Goal: Transaction & Acquisition: Purchase product/service

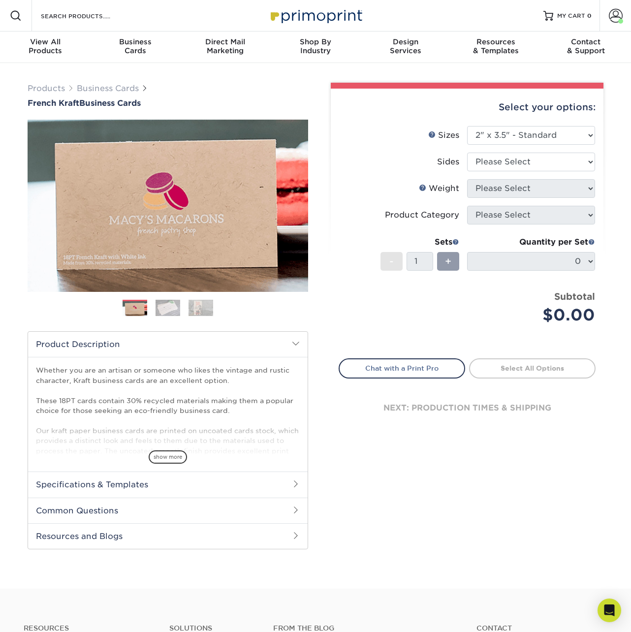
select select "2.00x3.50"
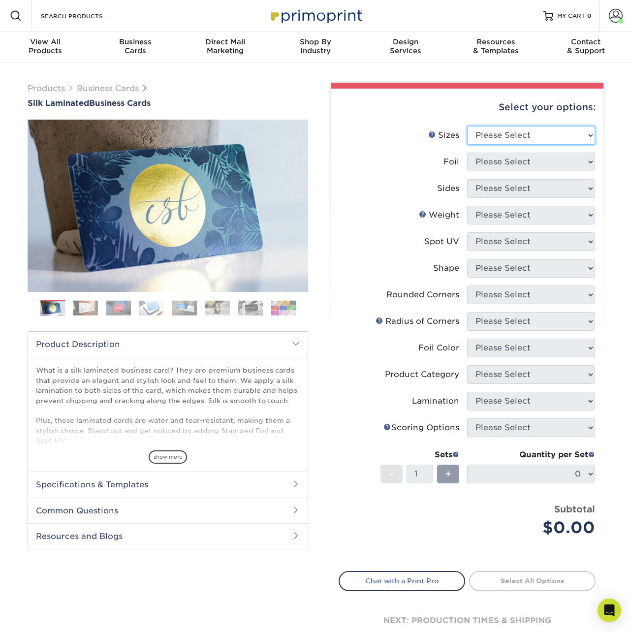
click at [505, 137] on select "Please Select 1.5" x 3.5" - Mini 1.75" x 3.5" - Mini 2" x 2" - Square 2" x 3" -…" at bounding box center [531, 135] width 128 height 19
select select "2.00x3.50"
click at [467, 126] on select "Please Select 1.5" x 3.5" - Mini 1.75" x 3.5" - Mini 2" x 2" - Square 2" x 3" -…" at bounding box center [531, 135] width 128 height 19
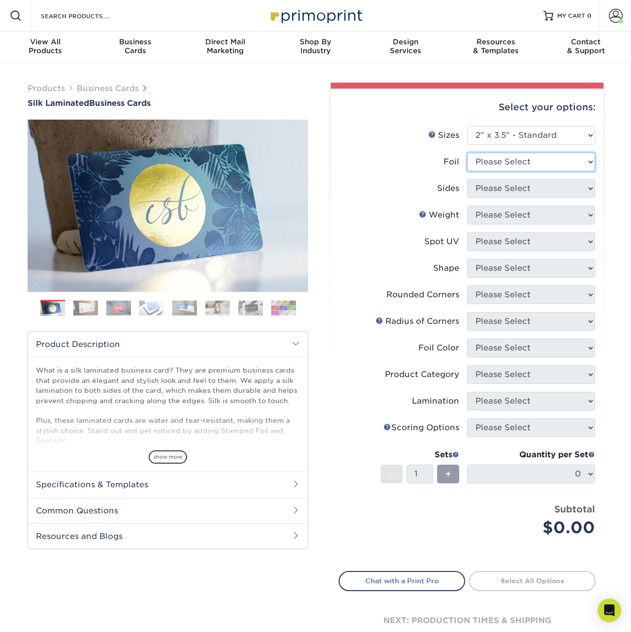
click at [512, 161] on select "Please Select Yes No" at bounding box center [531, 161] width 128 height 19
select select "1"
click at [467, 152] on select "Please Select Yes No" at bounding box center [531, 161] width 128 height 19
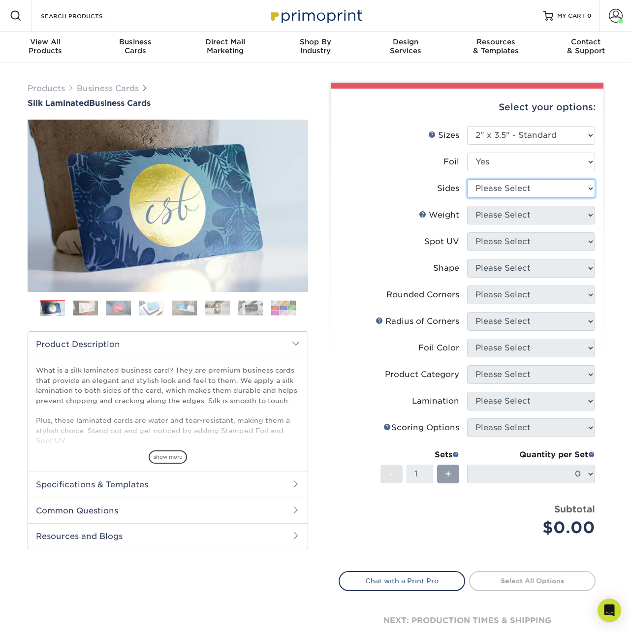
click at [503, 188] on select "Please Select Print Both Sides - Foil Both Sides Print Both Sides - Foil Front …" at bounding box center [531, 188] width 128 height 19
select select "34527644-b4fd-4ffb-9092-1318eefcd9d9"
click at [467, 179] on select "Please Select Print Both Sides - Foil Both Sides Print Both Sides - Foil Front …" at bounding box center [531, 188] width 128 height 19
click at [511, 215] on select "Please Select 16PT" at bounding box center [531, 215] width 128 height 19
select select "16PT"
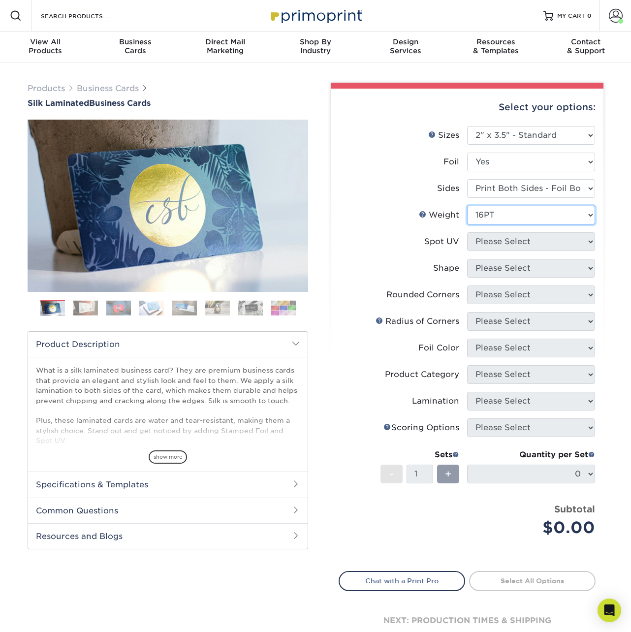
click at [467, 206] on select "Please Select 16PT" at bounding box center [531, 215] width 128 height 19
click at [510, 239] on select "Please Select No Spot UV Front and Back (Both Sides) Front Only Back Only" at bounding box center [531, 241] width 128 height 19
click at [492, 241] on select "Please Select No Spot UV Front and Back (Both Sides) Front Only Back Only" at bounding box center [531, 241] width 128 height 19
select select "1"
click at [467, 232] on select "Please Select No Spot UV Front and Back (Both Sides) Front Only Back Only" at bounding box center [531, 241] width 128 height 19
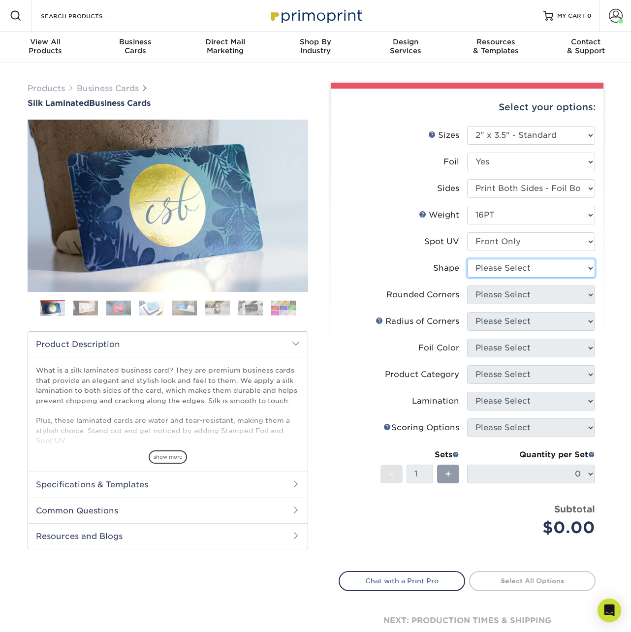
click at [487, 272] on select "Please Select Standard" at bounding box center [531, 268] width 128 height 19
select select "standard"
click at [467, 259] on select "Please Select Standard" at bounding box center [531, 268] width 128 height 19
click at [491, 297] on select "Please Select Yes - Round 2 Corners Yes - Round 4 Corners No" at bounding box center [531, 294] width 128 height 19
select select "76a3b848-63b4-4449-aad1-d9e81d5a60f5"
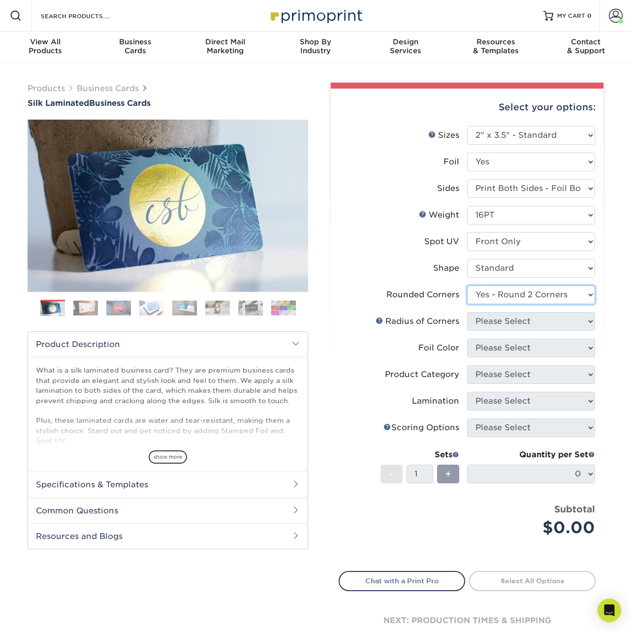
click at [467, 285] on select "Please Select Yes - Round 2 Corners Yes - Round 4 Corners No" at bounding box center [531, 294] width 128 height 19
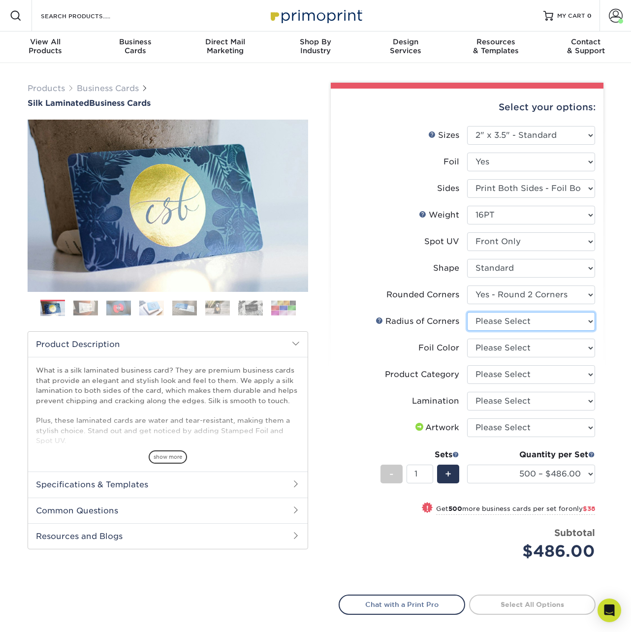
click at [506, 323] on select "Please Select Rounded 1/8" Rounded 1/4"" at bounding box center [531, 321] width 128 height 19
select select "589680c7-ee9a-431b-9d12-d7aeb1386a97"
click at [467, 312] on select "Please Select Rounded 1/8" Rounded 1/4"" at bounding box center [531, 321] width 128 height 19
click at [517, 345] on select "Please Select Silver Foil Black Foil Blue Foil Copper Foil Gold Foil Red Foil R…" at bounding box center [531, 347] width 128 height 19
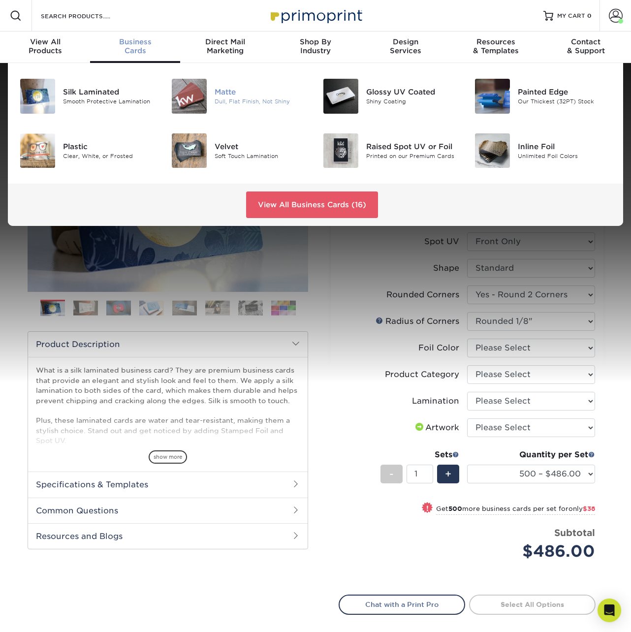
click at [224, 90] on div "Matte" at bounding box center [260, 92] width 93 height 11
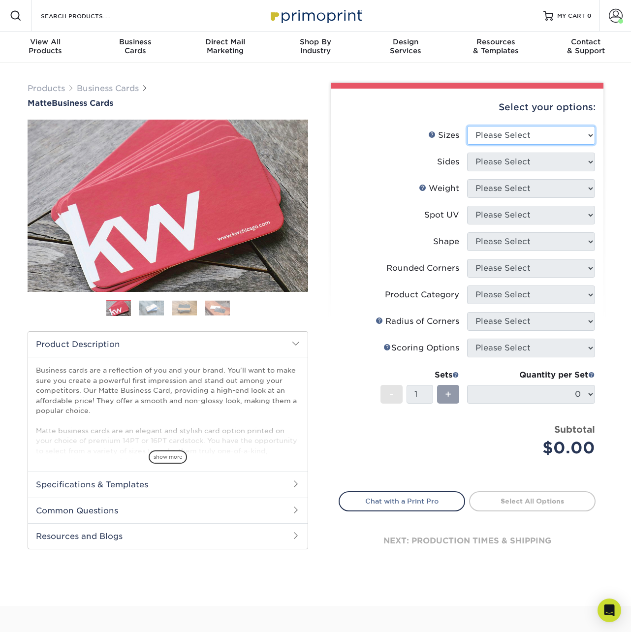
click at [493, 132] on select "Please Select 1.5" x 3.5" - Mini 1.75" x 3.5" - Mini 2" x 2" - Square 2" x 3" -…" at bounding box center [531, 135] width 128 height 19
select select "2.00x3.50"
click at [467, 126] on select "Please Select 1.5" x 3.5" - Mini 1.75" x 3.5" - Mini 2" x 2" - Square 2" x 3" -…" at bounding box center [531, 135] width 128 height 19
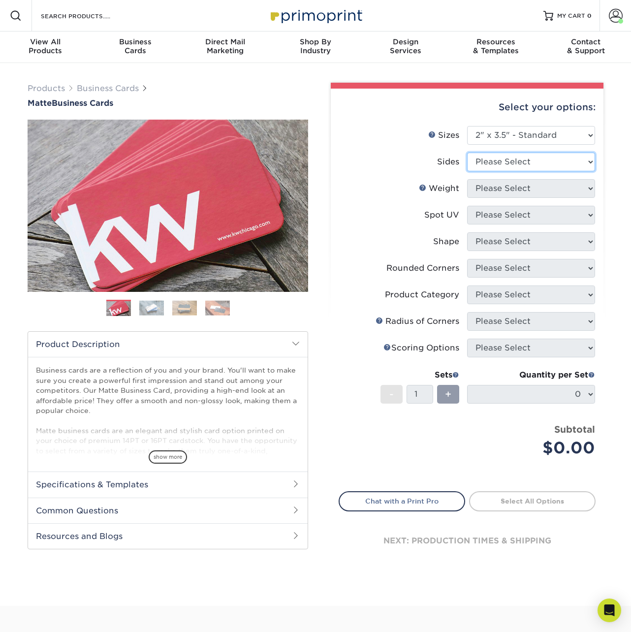
click at [500, 164] on select "Please Select Print Both Sides Print Front Only" at bounding box center [531, 161] width 128 height 19
select select "13abbda7-1d64-4f25-8bb2-c179b224825d"
click at [467, 152] on select "Please Select Print Both Sides Print Front Only" at bounding box center [531, 161] width 128 height 19
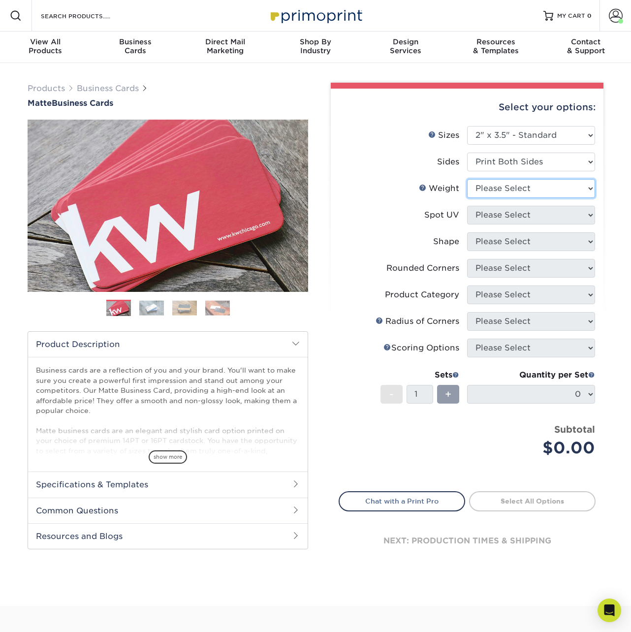
click at [499, 190] on select "Please Select 16PT 14PT" at bounding box center [531, 188] width 128 height 19
select select "16PT"
click at [467, 179] on select "Please Select 16PT 14PT" at bounding box center [531, 188] width 128 height 19
click at [494, 214] on select "Please Select No Spot UV Front and Back (Both Sides) Front Only Back Only" at bounding box center [531, 215] width 128 height 19
select select "3"
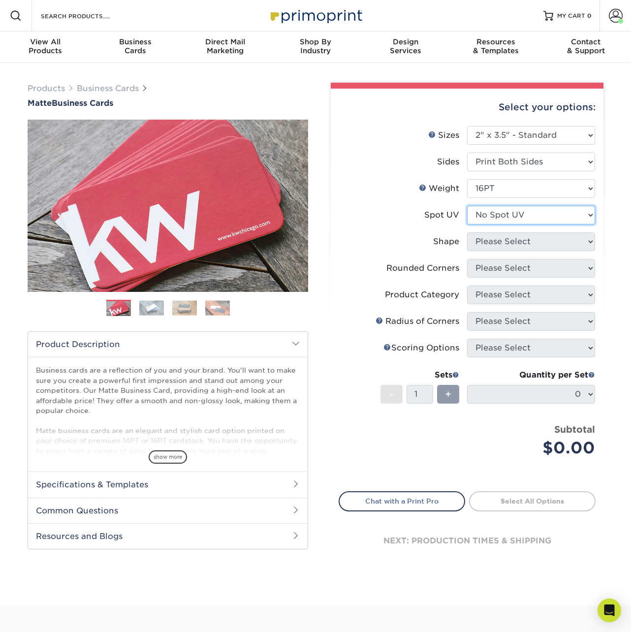
click at [467, 206] on select "Please Select No Spot UV Front and Back (Both Sides) Front Only Back Only" at bounding box center [531, 215] width 128 height 19
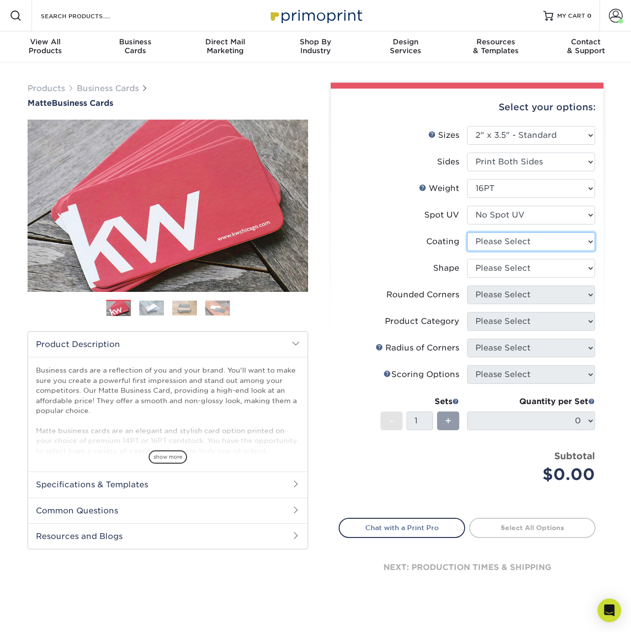
click at [500, 239] on select at bounding box center [531, 241] width 128 height 19
select select "121bb7b5-3b4d-429f-bd8d-bbf80e953313"
click at [467, 232] on select at bounding box center [531, 241] width 128 height 19
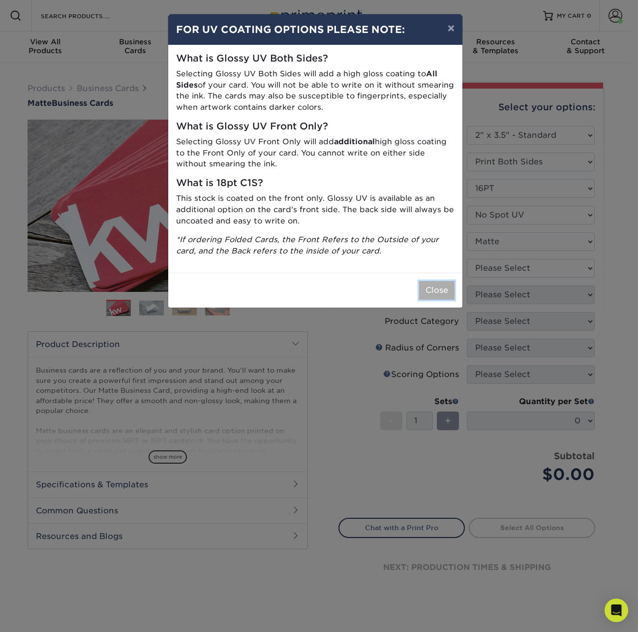
click at [436, 284] on button "Close" at bounding box center [436, 290] width 35 height 19
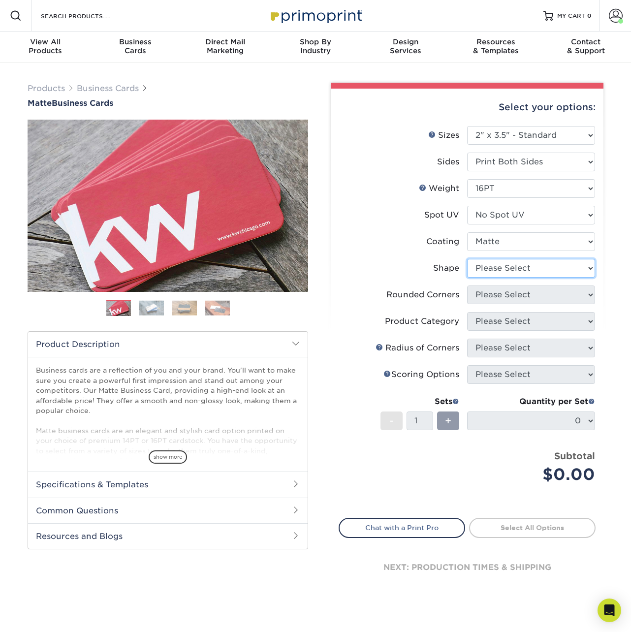
click at [493, 274] on select "Please Select Standard Oval" at bounding box center [531, 268] width 128 height 19
select select "standard"
click at [467, 259] on select "Please Select Standard Oval" at bounding box center [531, 268] width 128 height 19
click at [503, 266] on select "Please Select Standard Oval" at bounding box center [531, 268] width 128 height 19
click at [467, 259] on select "Please Select Standard Oval" at bounding box center [531, 268] width 128 height 19
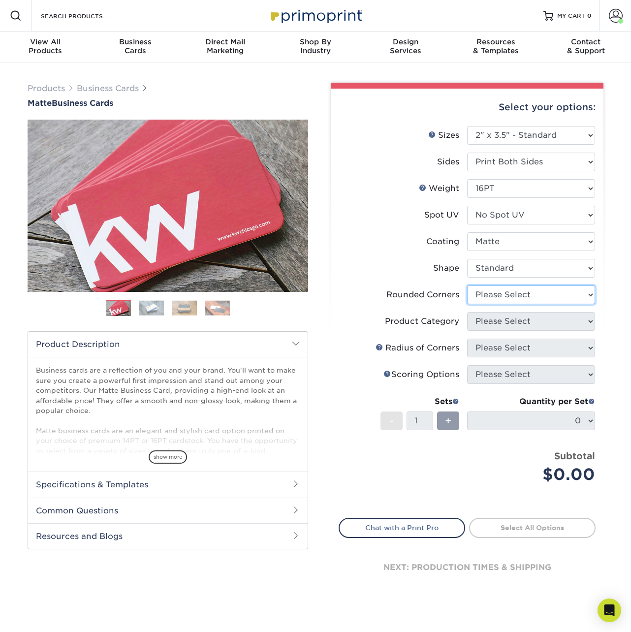
click at [498, 289] on select "Please Select Yes - Round 2 Corners Yes - Round 4 Corners No" at bounding box center [531, 294] width 128 height 19
select select "0"
click at [467, 285] on select "Please Select Yes - Round 2 Corners Yes - Round 4 Corners No" at bounding box center [531, 294] width 128 height 19
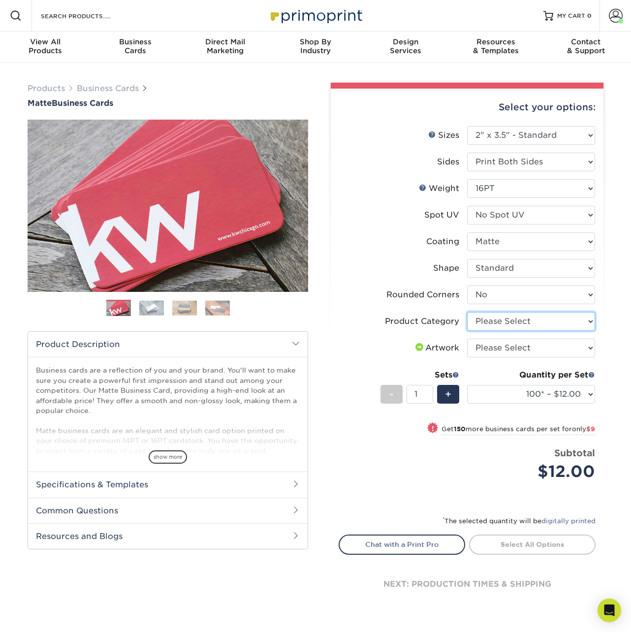
click at [493, 321] on select "Please Select Business Cards" at bounding box center [531, 321] width 128 height 19
select select "3b5148f1-0588-4f88-a218-97bcfdce65c1"
click at [467, 312] on select "Please Select Business Cards" at bounding box center [531, 321] width 128 height 19
click at [490, 347] on select "Please Select I will upload files I need a design - $100" at bounding box center [531, 347] width 128 height 19
select select "upload"
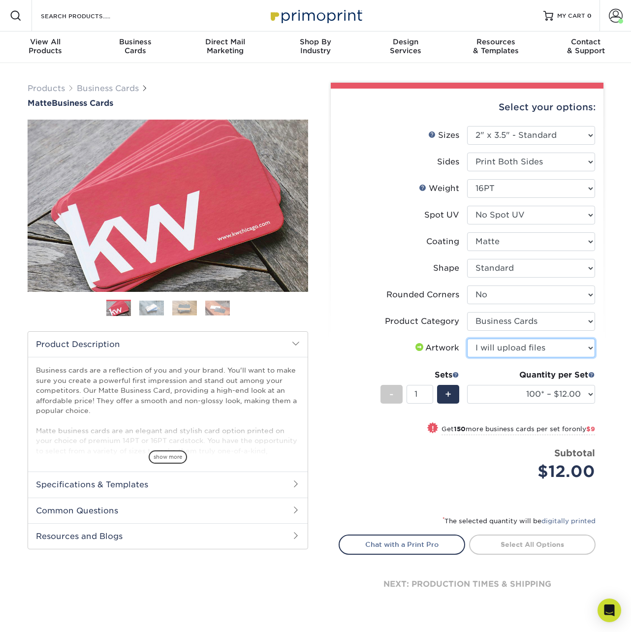
click at [467, 338] on select "Please Select I will upload files I need a design - $100" at bounding box center [531, 347] width 128 height 19
click at [540, 546] on link "Proceed to Shipping" at bounding box center [532, 543] width 126 height 18
type input "Set 1"
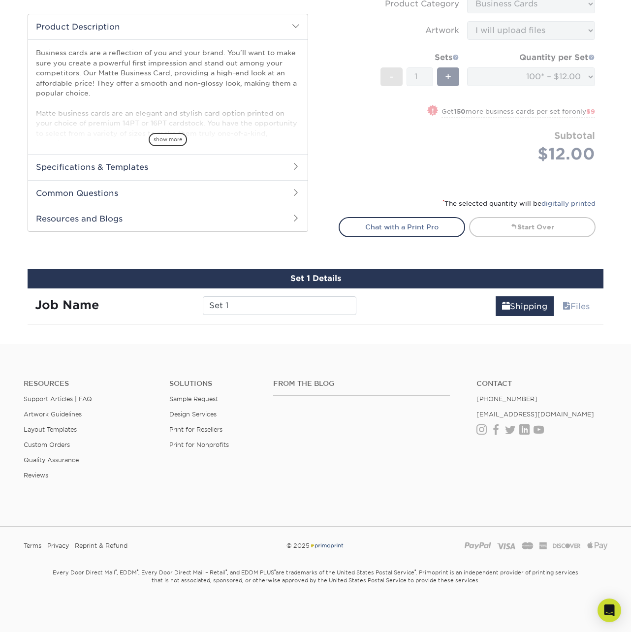
scroll to position [561, 0]
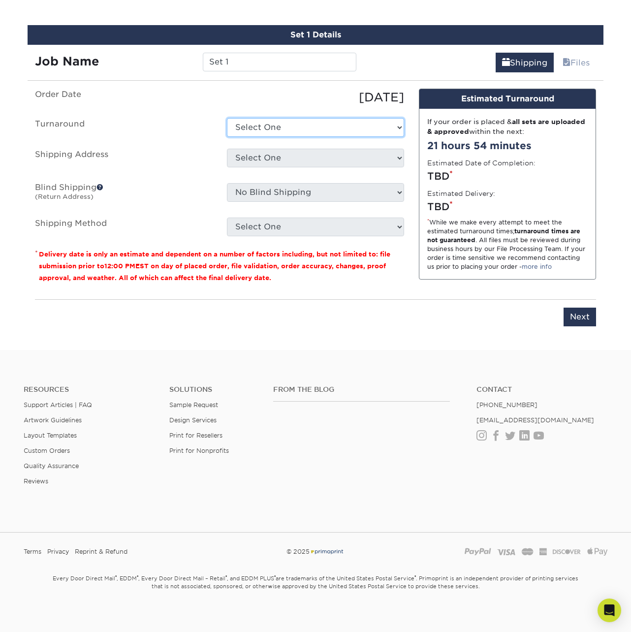
click at [313, 128] on select "Select One 2-4 Business Days 2 Day Next Business Day" at bounding box center [315, 127] width 177 height 19
click at [293, 131] on select "Select One 2-4 Business Days 2 Day Next Business Day" at bounding box center [315, 127] width 177 height 19
click at [248, 122] on select "Select One 2-4 Business Days 2 Day Next Business Day" at bounding box center [315, 127] width 177 height 19
select select "c2e4b62e-f2c4-4838-a8c2-a74d48cdd9a8"
click at [227, 118] on select "Select One 2-4 Business Days 2 Day Next Business Day" at bounding box center [315, 127] width 177 height 19
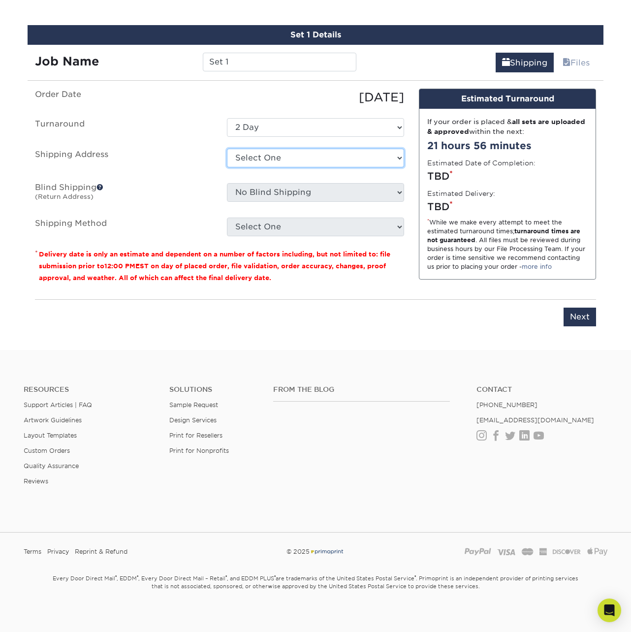
click at [249, 153] on select "Select One Home + Add New Address" at bounding box center [315, 158] width 177 height 19
click at [227, 149] on select "Select One Home + Add New Address" at bounding box center [315, 158] width 177 height 19
click at [257, 159] on select "Select One Home + Add New Address" at bounding box center [315, 158] width 177 height 19
select select "224215"
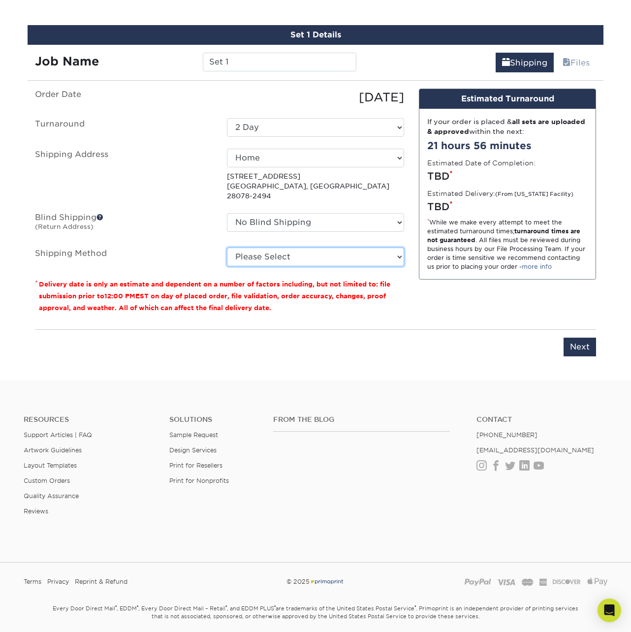
click at [277, 248] on select "Please Select Ground Shipping (+$7.84) 3 Day Shipping Service (+$20.04) 2 Day A…" at bounding box center [315, 256] width 177 height 19
select select "03"
click at [227, 247] on select "Please Select Ground Shipping (+$7.84) 3 Day Shipping Service (+$20.04) 2 Day A…" at bounding box center [315, 256] width 177 height 19
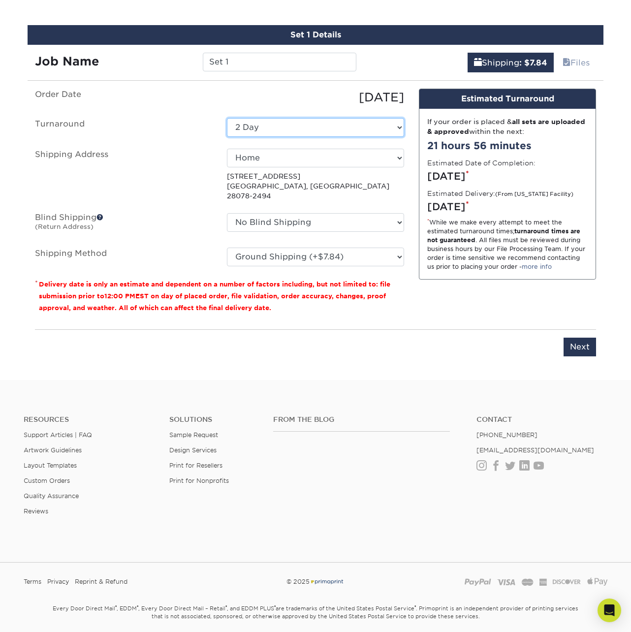
click at [263, 129] on select "Select One 2-4 Business Days 2 Day Next Business Day" at bounding box center [315, 127] width 177 height 19
click at [261, 127] on select "Select One 2-4 Business Days 2 Day Next Business Day" at bounding box center [315, 127] width 177 height 19
select select "c2e4b62e-f2c4-4838-a8c2-a74d48cdd9a8"
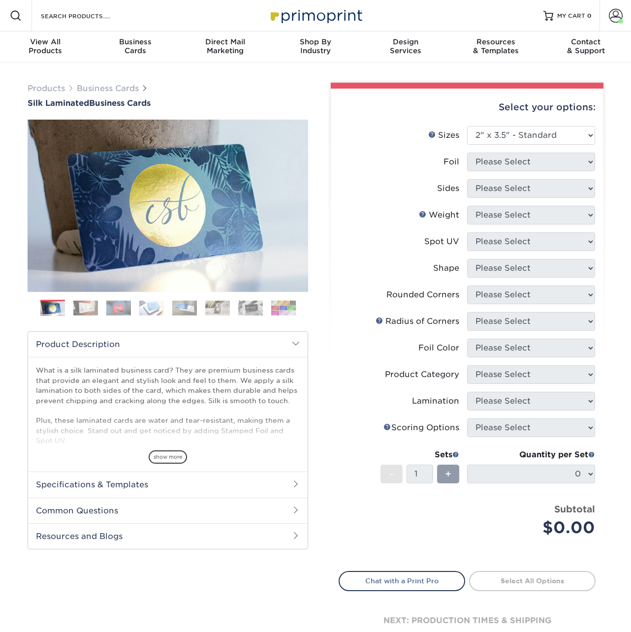
select select "2.00x3.50"
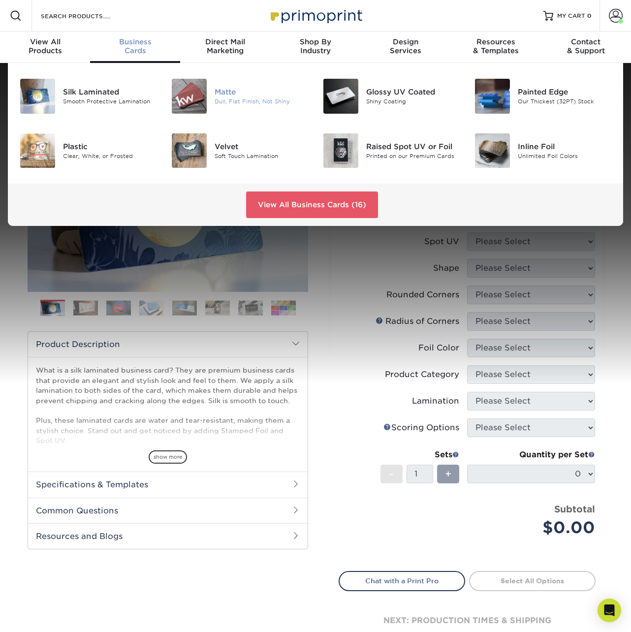
click at [205, 87] on img at bounding box center [189, 96] width 35 height 35
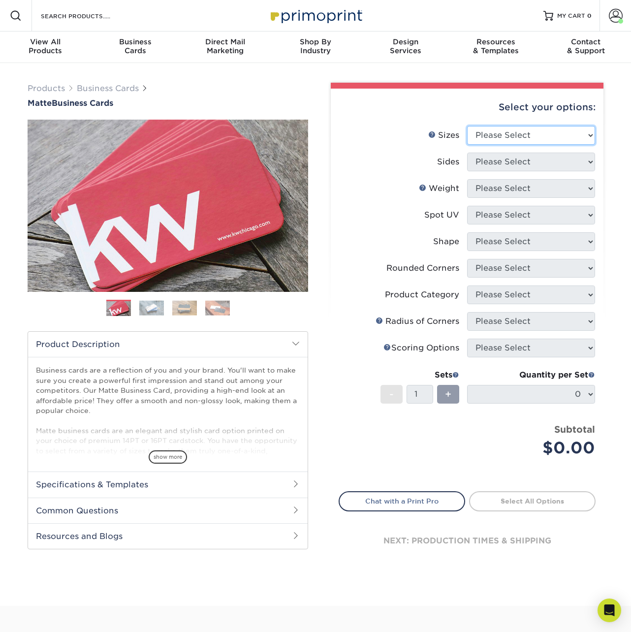
click at [511, 138] on select "Please Select 1.5" x 3.5" - Mini 1.75" x 3.5" - Mini 2" x 2" - Square 2" x 3" -…" at bounding box center [531, 135] width 128 height 19
select select "2.00x3.00"
click at [467, 126] on select "Please Select 1.5" x 3.5" - Mini 1.75" x 3.5" - Mini 2" x 2" - Square 2" x 3" -…" at bounding box center [531, 135] width 128 height 19
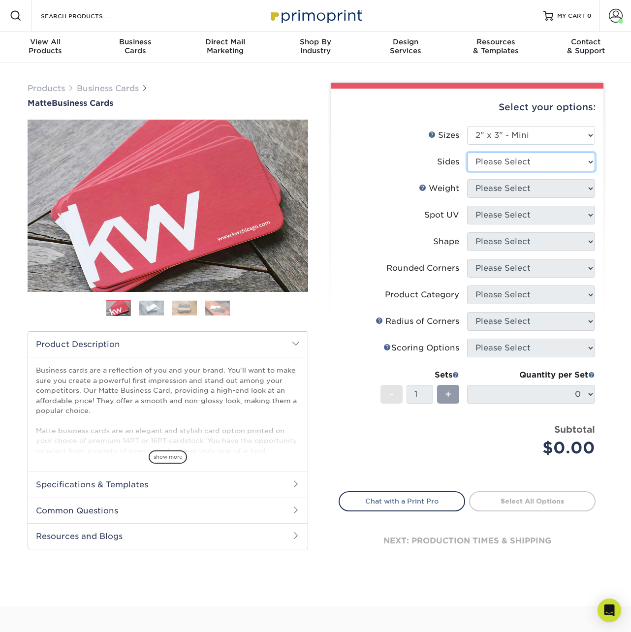
click at [519, 164] on select "Please Select Print Both Sides Print Front Only" at bounding box center [531, 161] width 128 height 19
select select "13abbda7-1d64-4f25-8bb2-c179b224825d"
click at [467, 152] on select "Please Select Print Both Sides Print Front Only" at bounding box center [531, 161] width 128 height 19
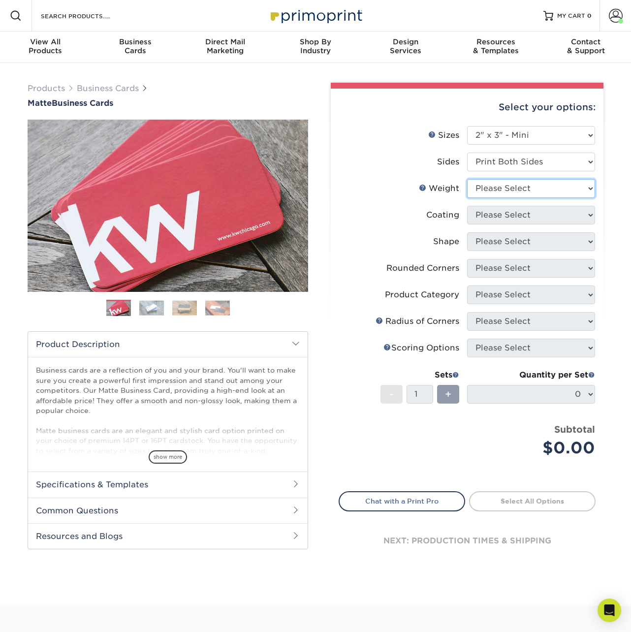
click at [514, 185] on select "Please Select 14PT 16PT" at bounding box center [531, 188] width 128 height 19
select select "16PT"
click at [467, 179] on select "Please Select 14PT 16PT" at bounding box center [531, 188] width 128 height 19
click at [506, 215] on form "Sizes Help Sizes Please Select 1.5" x 3.5" - Mini 1.75" x 3.5" - Mini 2" x 2" -…" at bounding box center [466, 303] width 257 height 354
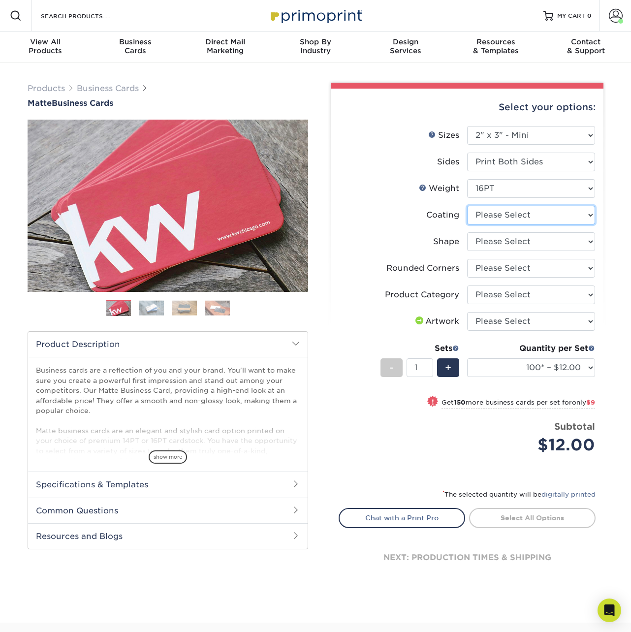
click at [502, 212] on select at bounding box center [531, 215] width 128 height 19
select select "121bb7b5-3b4d-429f-bd8d-bbf80e953313"
click at [467, 206] on select at bounding box center [531, 215] width 128 height 19
select select "-1"
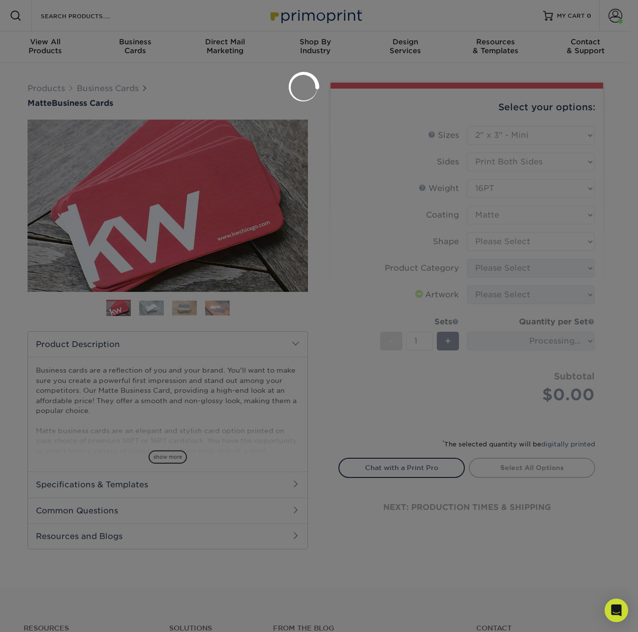
click at [503, 234] on div at bounding box center [319, 316] width 638 height 632
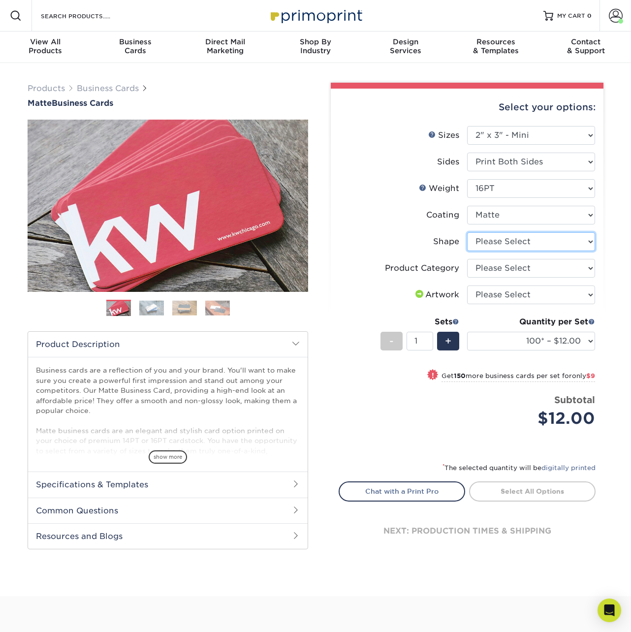
click at [504, 234] on select "Please Select Standard" at bounding box center [531, 241] width 128 height 19
select select "standard"
click at [467, 232] on select "Please Select Standard" at bounding box center [531, 241] width 128 height 19
select select "-1"
click at [518, 267] on select "Please Select Business Cards" at bounding box center [531, 268] width 128 height 19
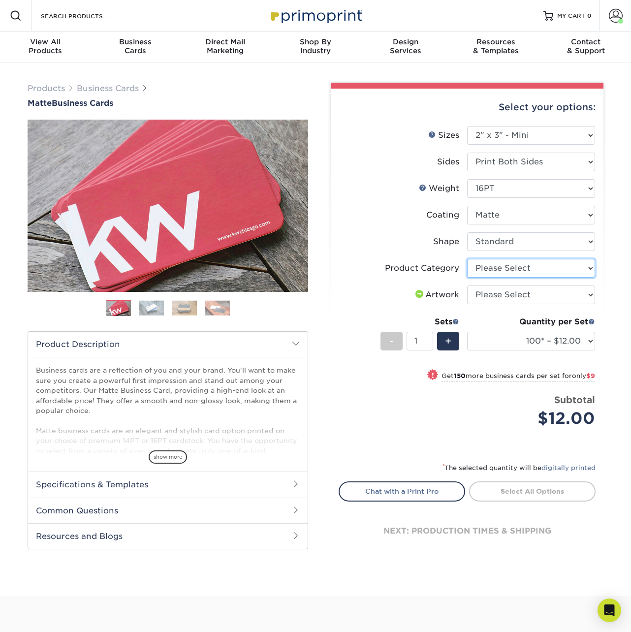
select select "3b5148f1-0588-4f88-a218-97bcfdce65c1"
click at [467, 259] on select "Please Select Business Cards" at bounding box center [531, 268] width 128 height 19
click at [484, 302] on select "Please Select I will upload files I need a design - $100" at bounding box center [531, 294] width 128 height 19
select select "upload"
click at [467, 285] on select "Please Select I will upload files I need a design - $100" at bounding box center [531, 294] width 128 height 19
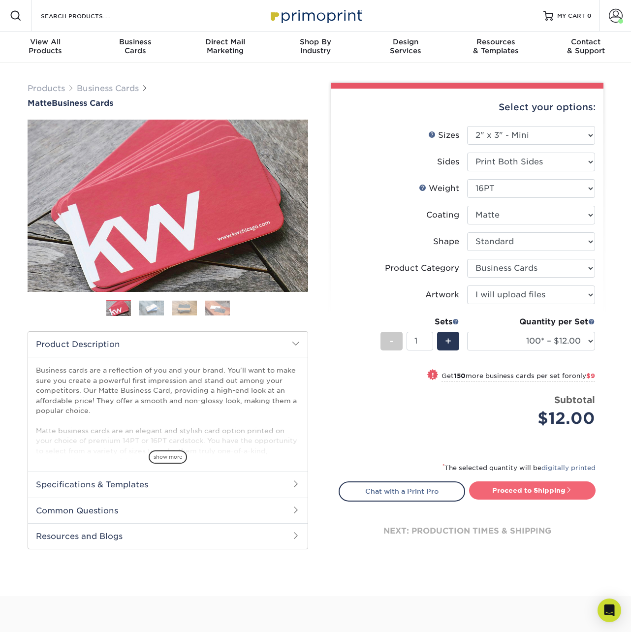
click at [531, 483] on link "Proceed to Shipping" at bounding box center [532, 490] width 126 height 18
type input "Set 1"
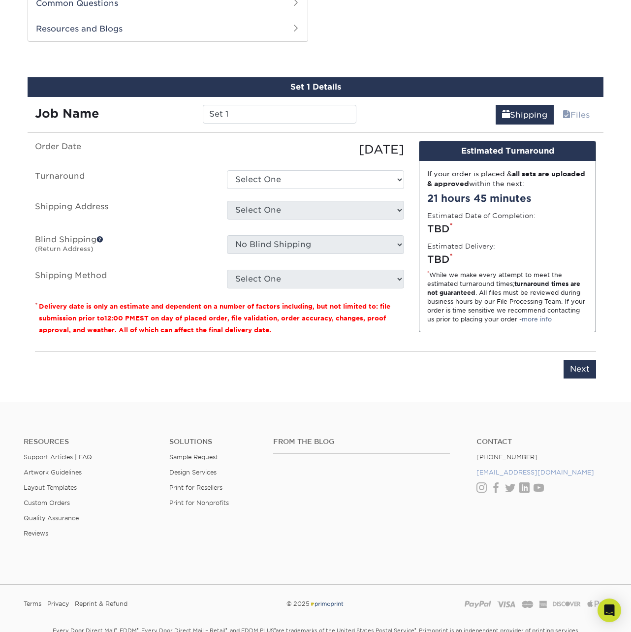
scroll to position [508, 0]
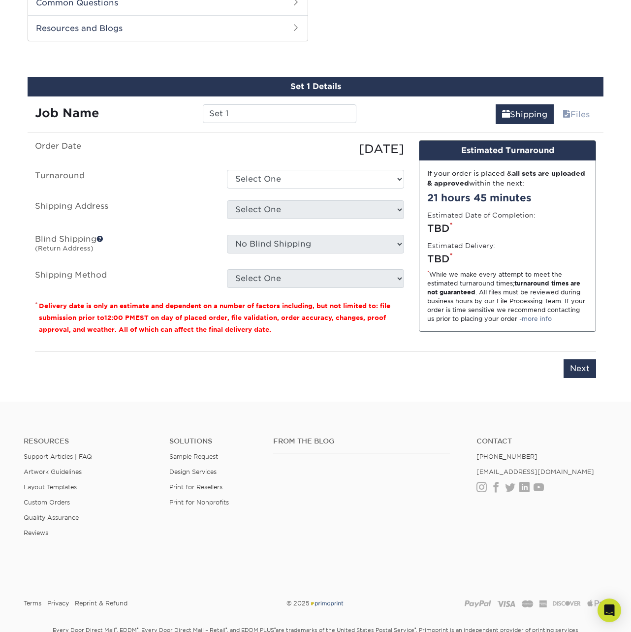
click at [303, 188] on ul "Order Date 08/22/2025 Turnaround Select One 2-4 Business Days 2 Day Next Busine…" at bounding box center [219, 214] width 369 height 148
click at [303, 183] on select "Select One 2-4 Business Days 2 Day Next Business Day" at bounding box center [315, 179] width 177 height 19
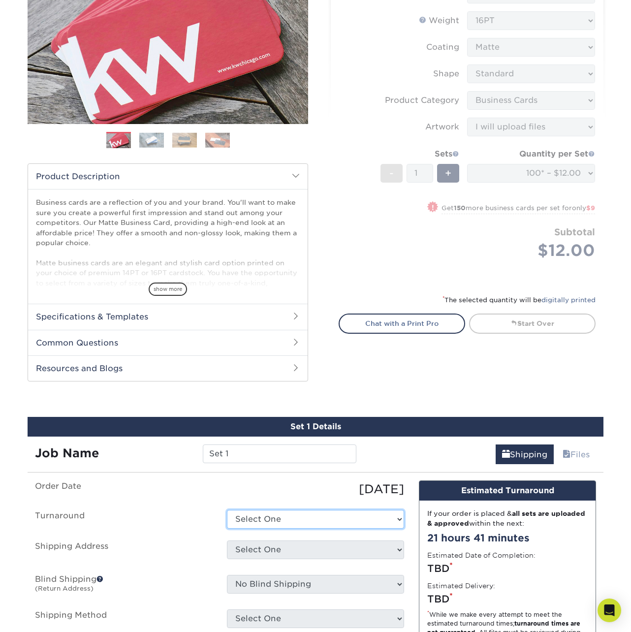
scroll to position [0, 0]
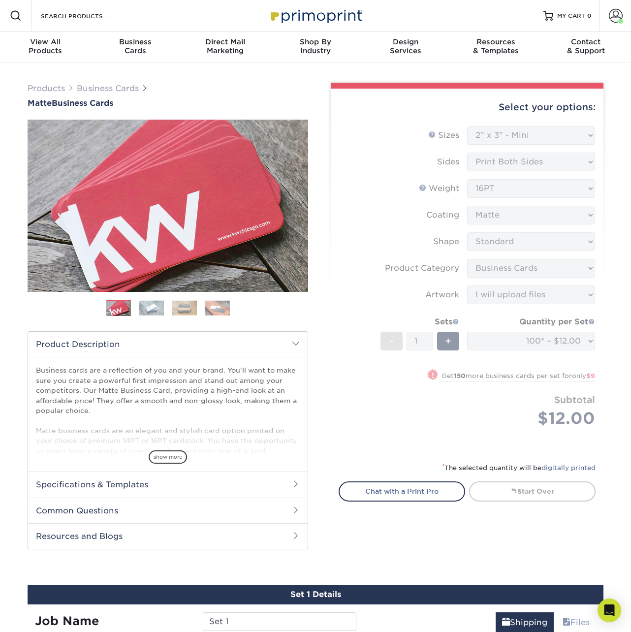
click at [81, 9] on div "Search Products" at bounding box center [84, 15] width 104 height 31
click at [82, 11] on input "Search Products" at bounding box center [88, 16] width 96 height 12
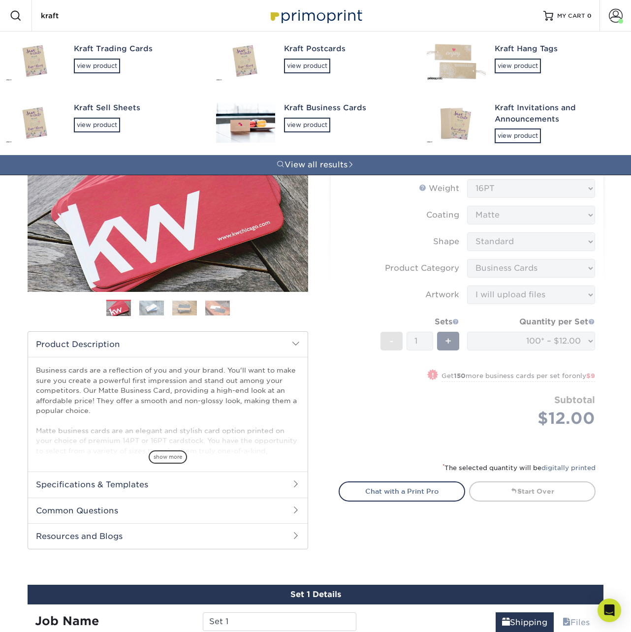
type input "kraft"
click at [81, 109] on div "Kraft Sell Sheets" at bounding box center [136, 107] width 124 height 11
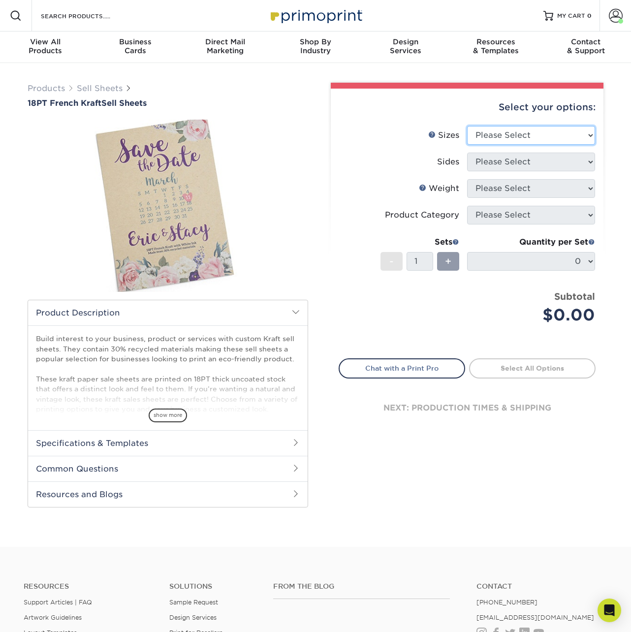
click at [507, 136] on select "Please Select 6" x 18" 8" x 10" 8.5" x 11" 9" x 12" 11" x 17"" at bounding box center [531, 135] width 128 height 19
select select "6.00x18.00"
click at [467, 126] on select "Please Select 6" x 18" 8" x 10" 8.5" x 11" 9" x 12" 11" x 17"" at bounding box center [531, 135] width 128 height 19
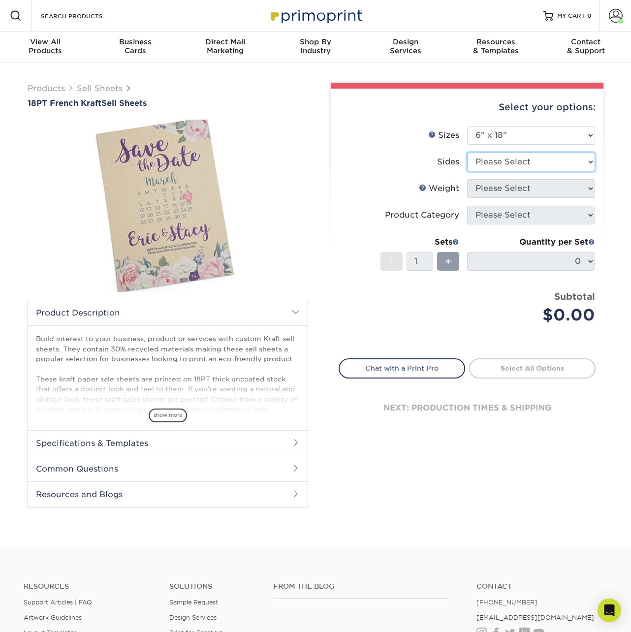
click at [504, 163] on select "Please Select Print Both Sides Print Both Sides - White Mask Back Only Print Bo…" at bounding box center [531, 161] width 128 height 19
click at [165, 213] on img at bounding box center [168, 205] width 280 height 187
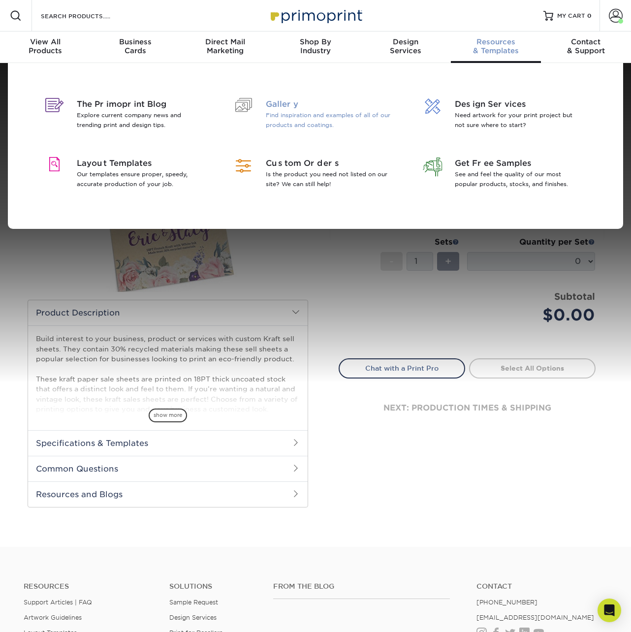
click at [312, 126] on p "Find inspiration and examples of all of our products and coatings." at bounding box center [329, 120] width 127 height 20
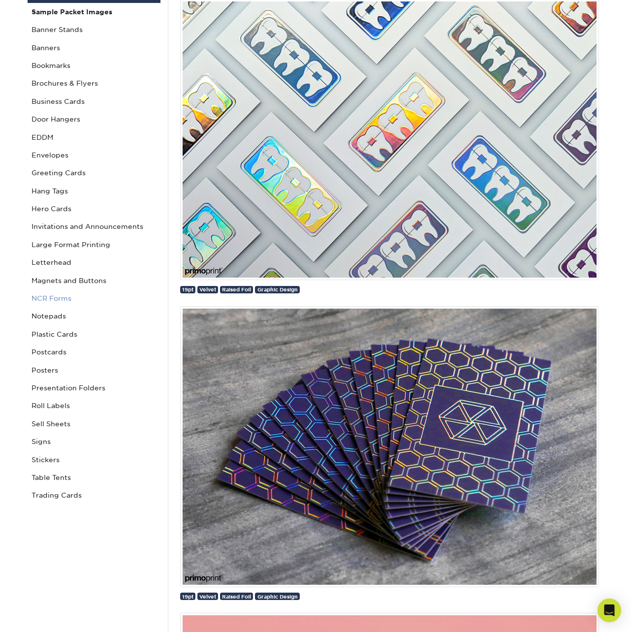
scroll to position [141, 0]
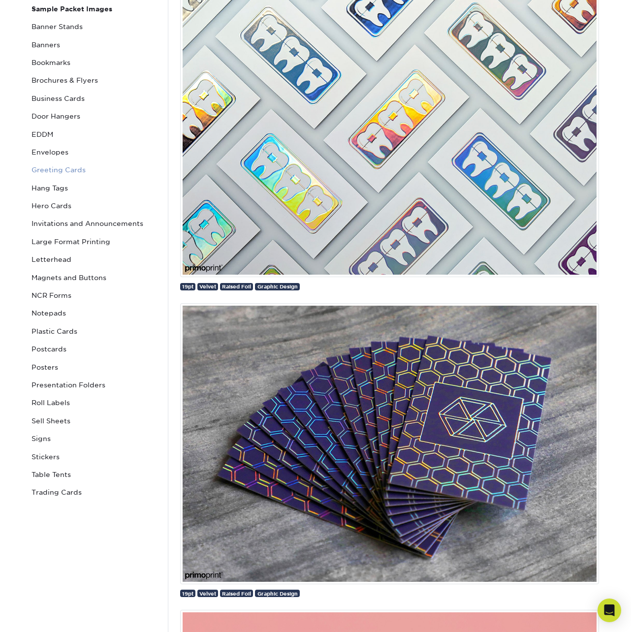
click at [69, 168] on link "Greeting Cards" at bounding box center [94, 170] width 133 height 18
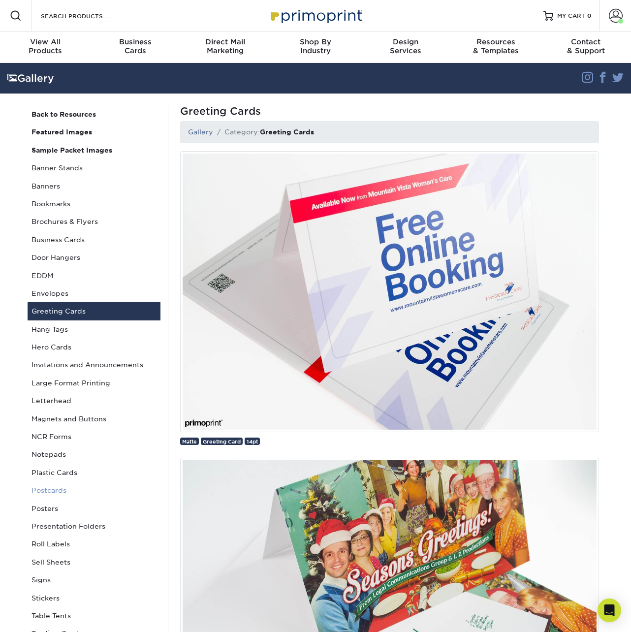
click at [66, 486] on link "Postcards" at bounding box center [94, 490] width 133 height 18
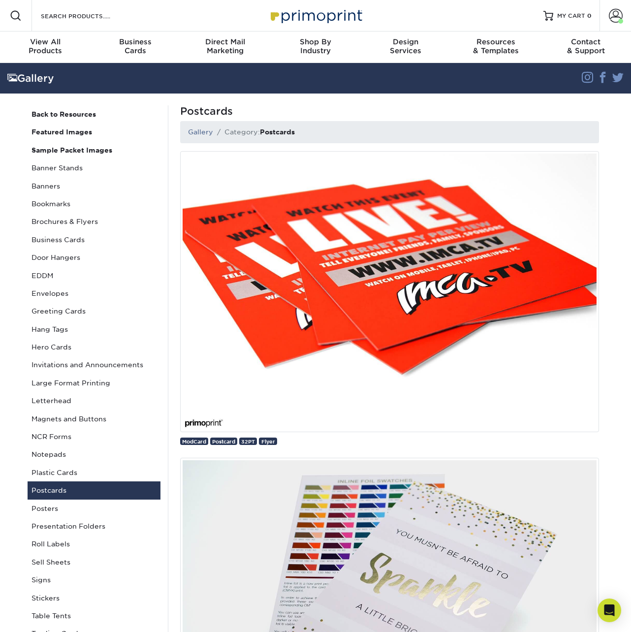
scroll to position [4155, 0]
